Goal: Task Accomplishment & Management: Use online tool/utility

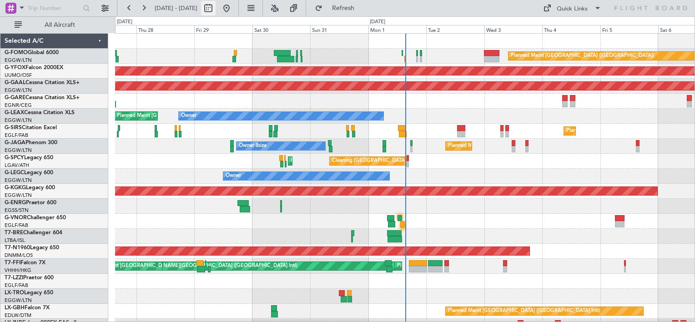
click at [216, 7] on button at bounding box center [208, 8] width 15 height 15
select select "8"
select select "2025"
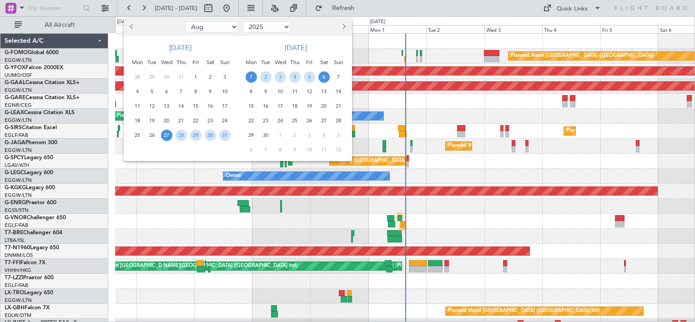
click at [251, 78] on span "1" at bounding box center [251, 76] width 11 height 11
click at [252, 110] on span "15" at bounding box center [251, 106] width 11 height 11
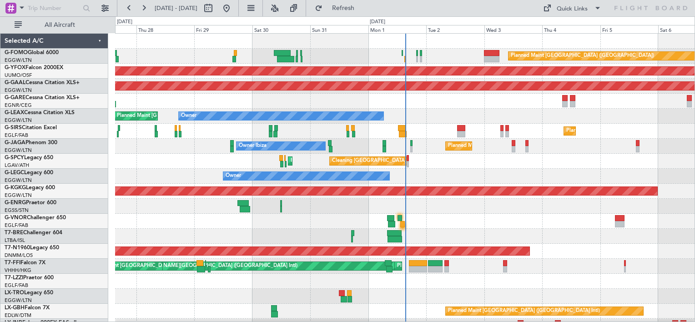
select select "9"
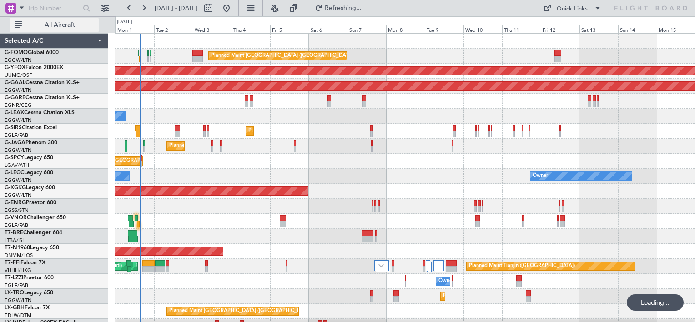
click at [64, 28] on span "All Aircraft" at bounding box center [60, 25] width 72 height 6
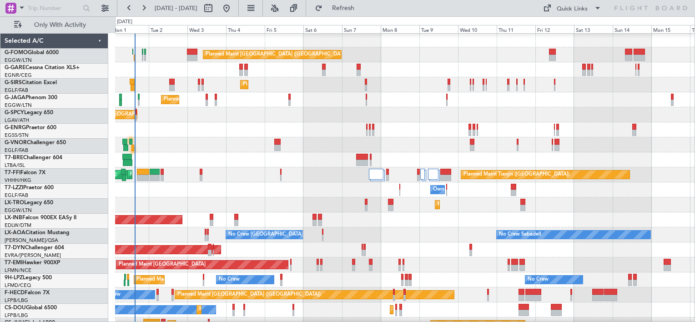
scroll to position [1, 0]
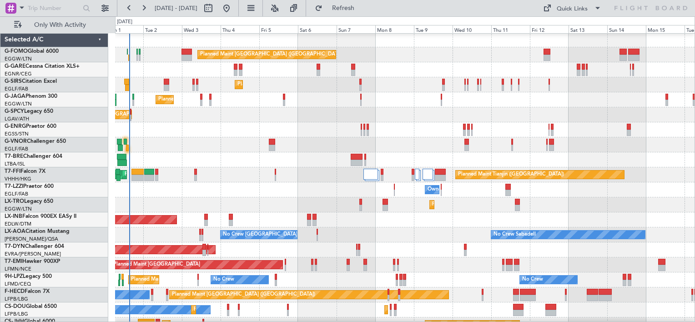
click at [184, 70] on div at bounding box center [404, 69] width 579 height 15
click at [362, 11] on span "Refresh" at bounding box center [343, 8] width 38 height 6
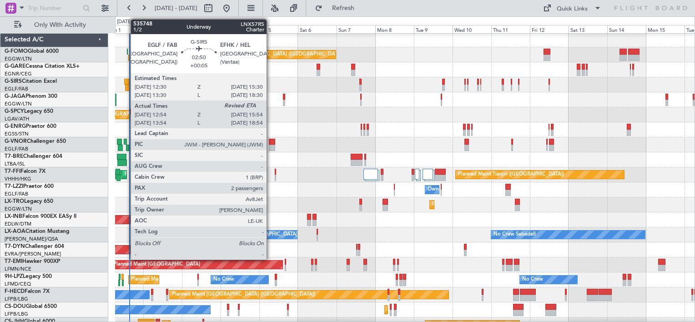
click at [126, 80] on div at bounding box center [126, 82] width 5 height 6
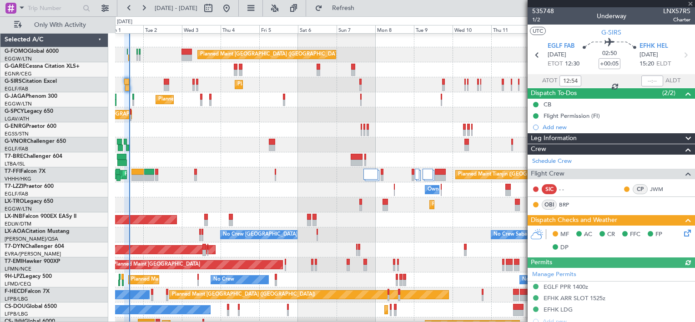
scroll to position [0, 0]
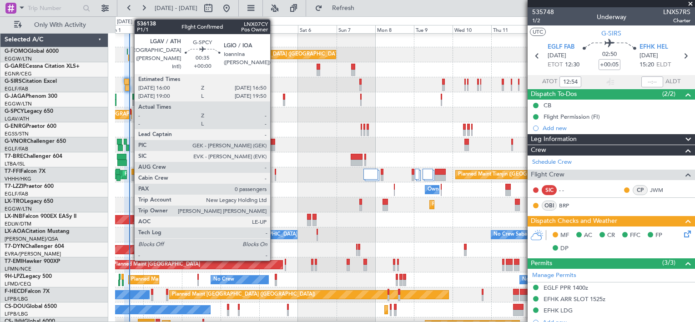
click at [130, 111] on div at bounding box center [130, 112] width 1 height 6
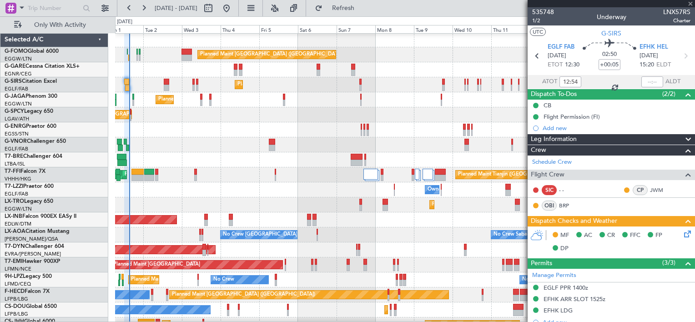
type input "0"
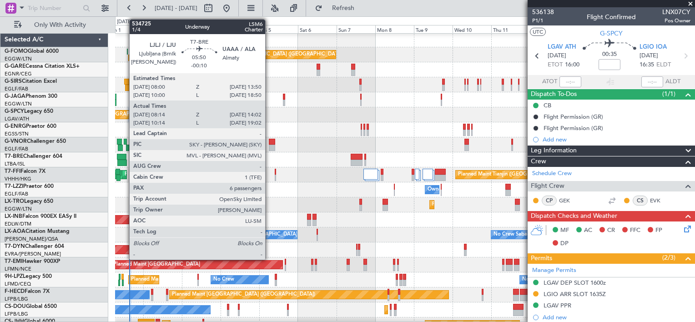
click at [125, 157] on div at bounding box center [122, 157] width 10 height 6
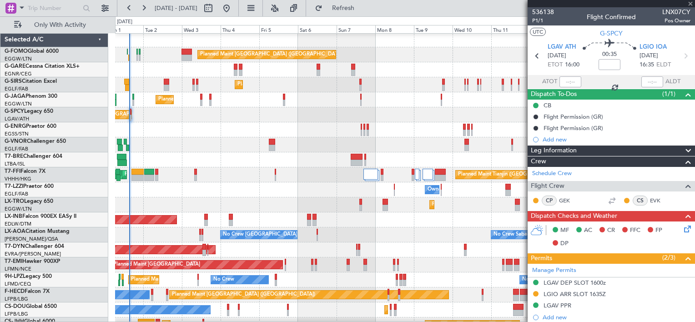
type input "-00:10"
type input "08:14"
type input "14:02"
type input "6"
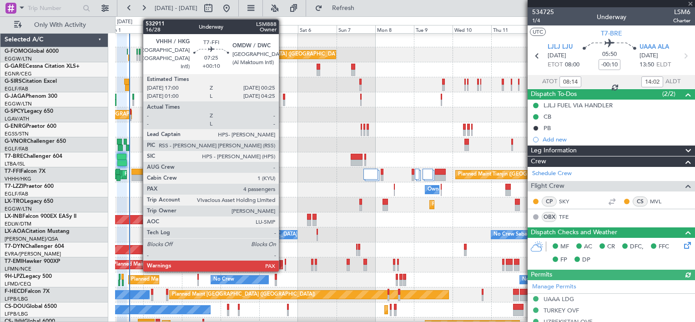
click at [138, 171] on div at bounding box center [137, 172] width 12 height 6
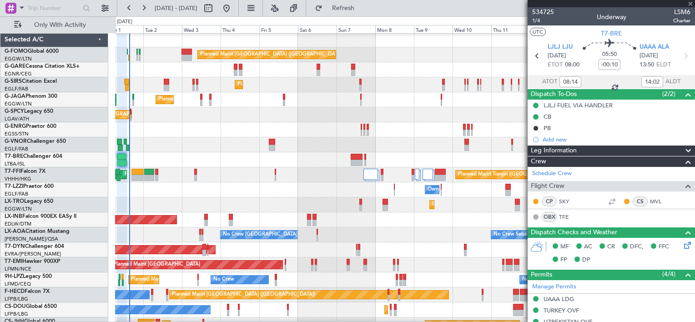
type input "+00:10"
type input "4"
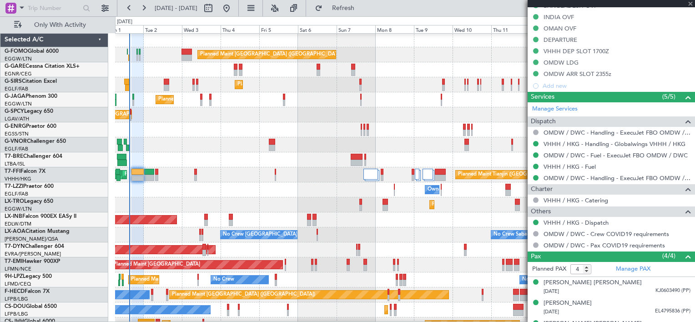
scroll to position [182, 0]
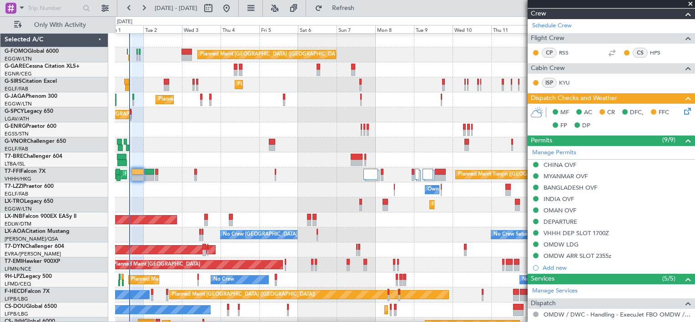
click at [682, 107] on icon at bounding box center [685, 109] width 7 height 7
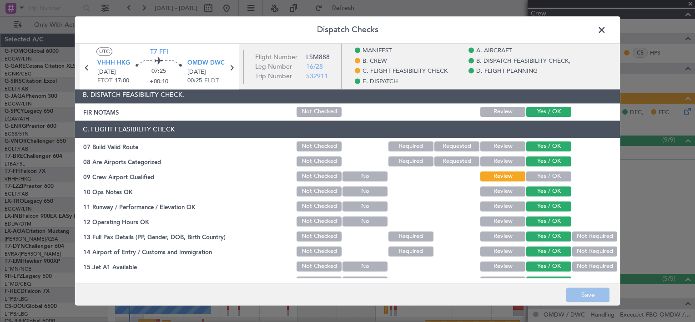
click at [606, 28] on span at bounding box center [606, 32] width 0 height 18
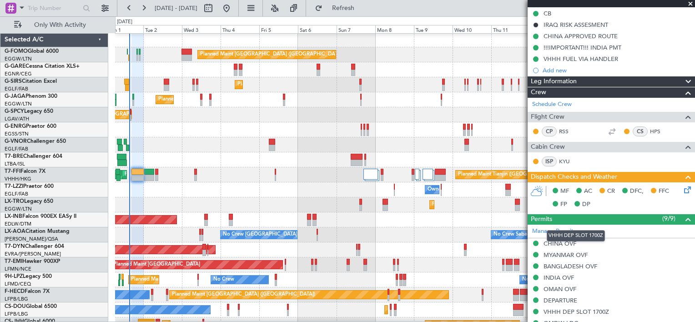
scroll to position [0, 0]
